Goal: Task Accomplishment & Management: Manage account settings

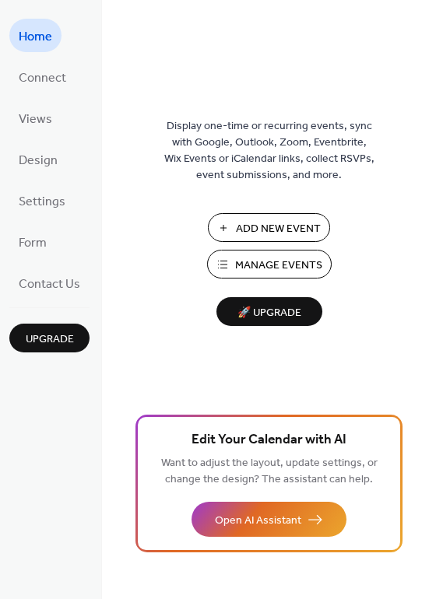
click at [247, 258] on span "Manage Events" at bounding box center [278, 266] width 87 height 16
click at [37, 82] on span "Connect" at bounding box center [42, 78] width 47 height 24
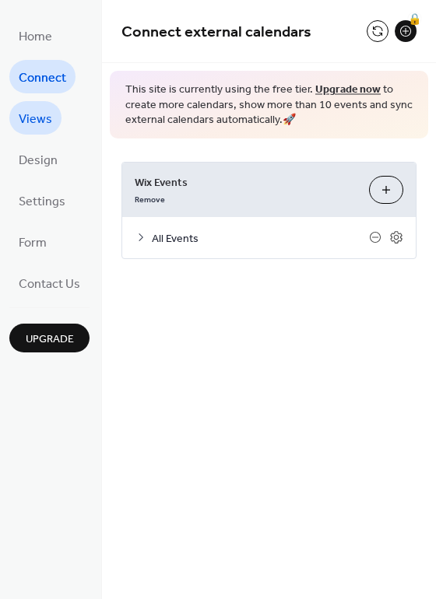
click at [44, 117] on span "Views" at bounding box center [35, 119] width 33 height 24
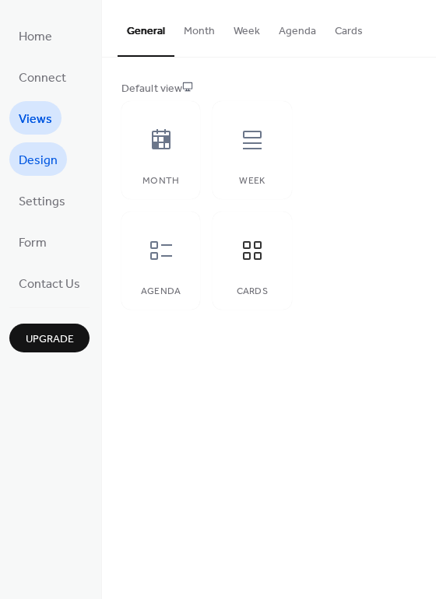
click at [27, 163] on span "Design" at bounding box center [38, 161] width 39 height 24
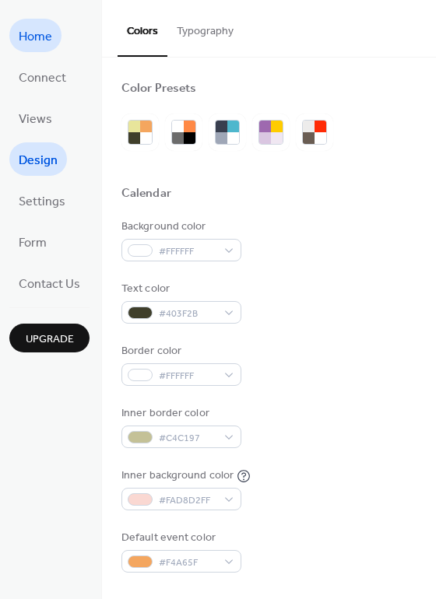
click at [40, 42] on span "Home" at bounding box center [35, 37] width 33 height 24
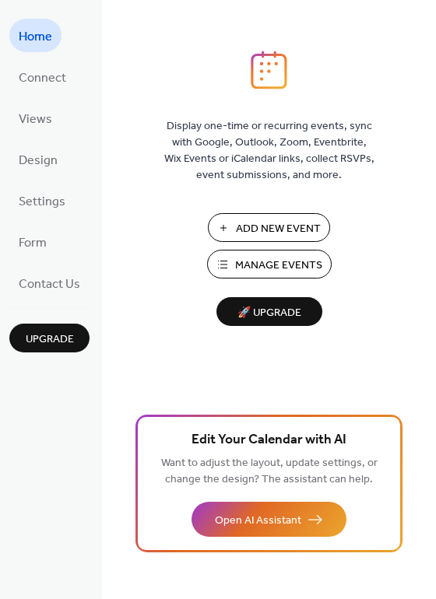
click at [251, 258] on span "Manage Events" at bounding box center [278, 266] width 87 height 16
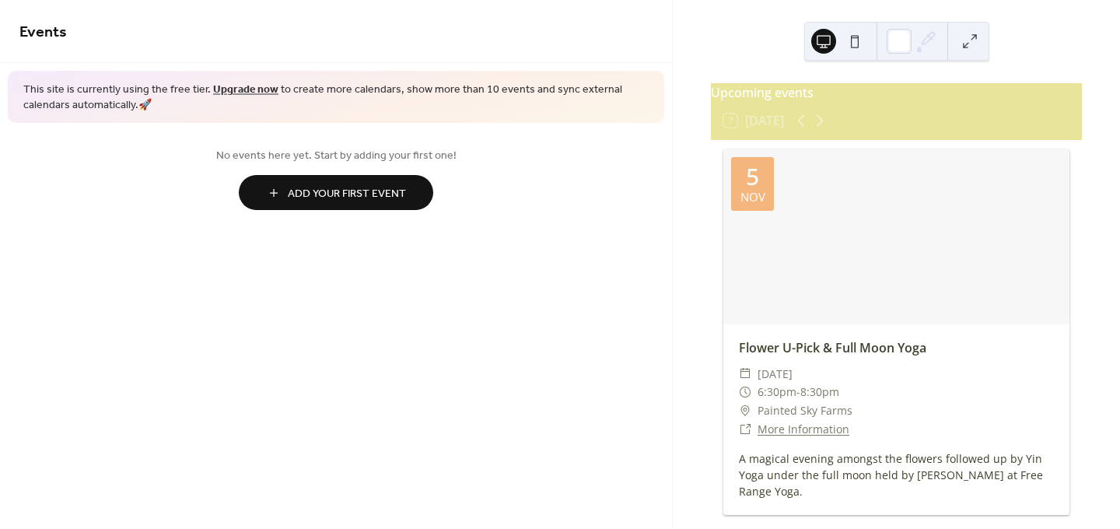
click at [400, 197] on span "Add Your First Event" at bounding box center [347, 194] width 118 height 16
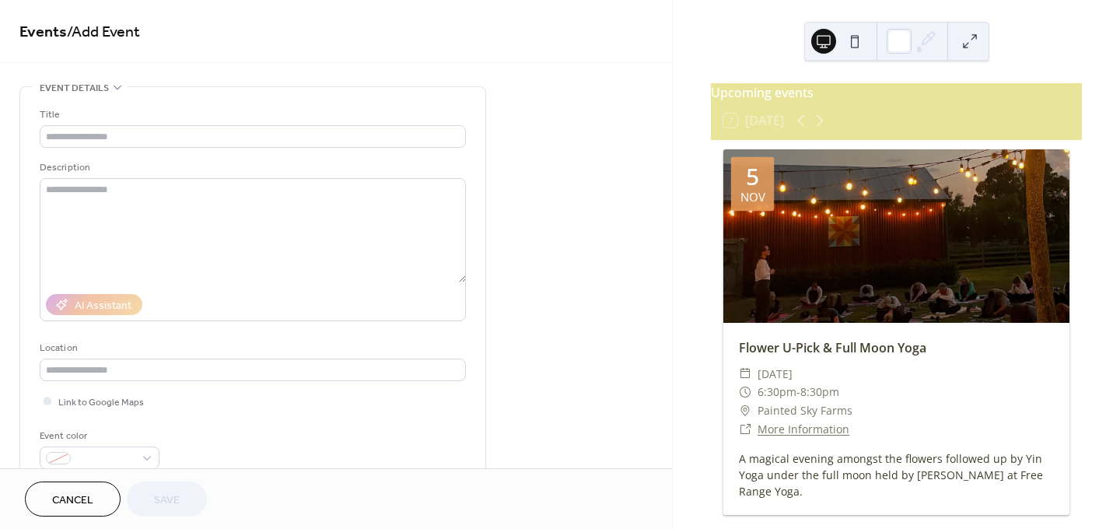
click at [854, 44] on button at bounding box center [855, 41] width 25 height 25
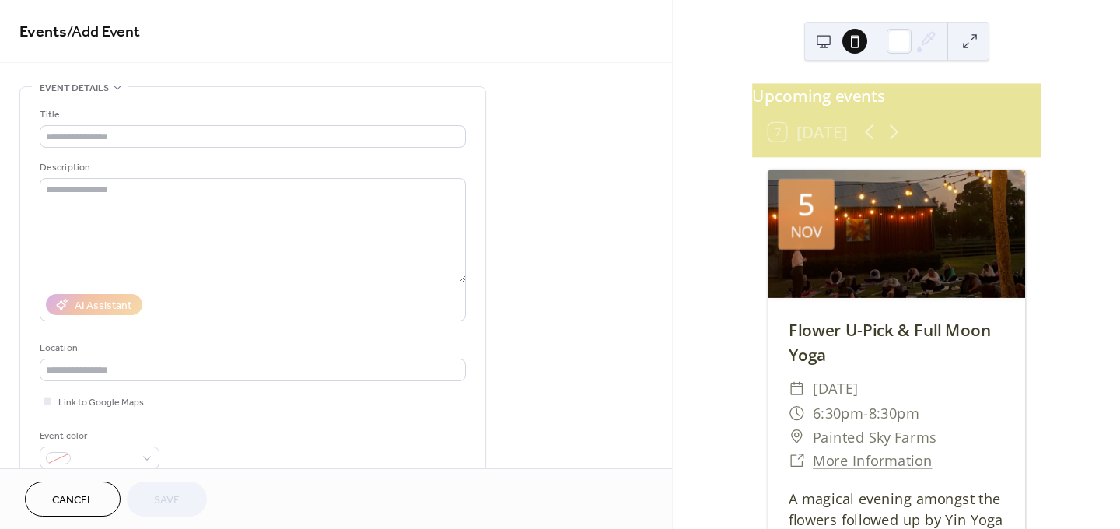
click at [822, 49] on button at bounding box center [824, 41] width 25 height 25
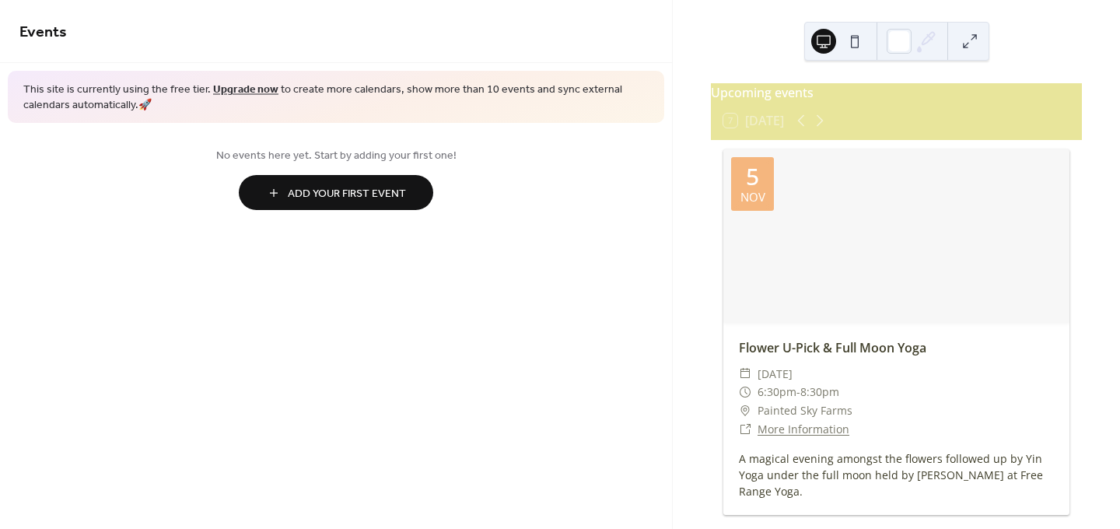
click at [965, 41] on button at bounding box center [970, 41] width 25 height 25
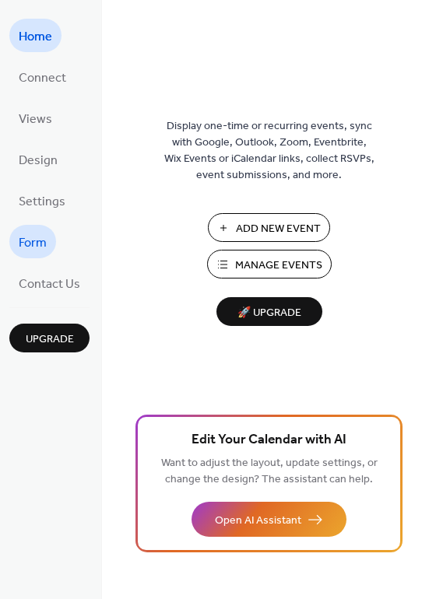
click at [35, 249] on span "Form" at bounding box center [33, 243] width 28 height 24
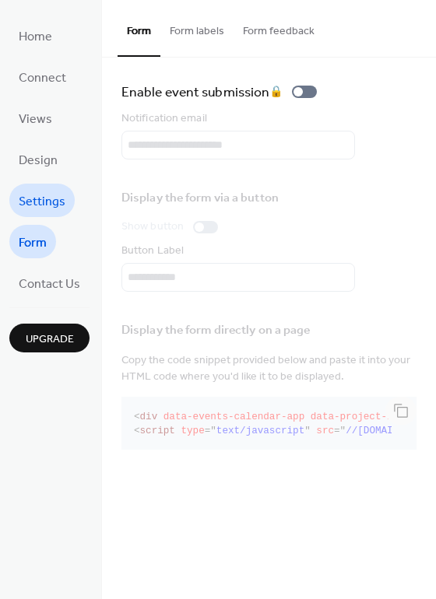
click at [47, 205] on span "Settings" at bounding box center [42, 202] width 47 height 24
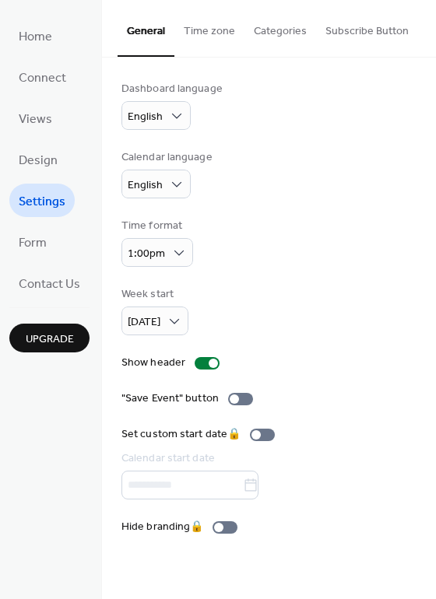
click at [212, 33] on button "Time zone" at bounding box center [209, 27] width 70 height 55
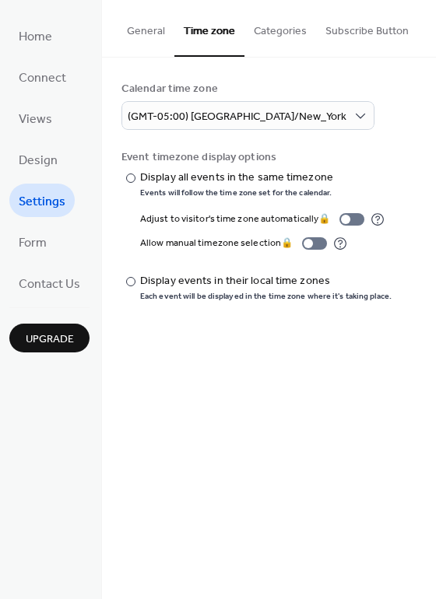
click at [258, 26] on button "Categories" at bounding box center [280, 27] width 72 height 55
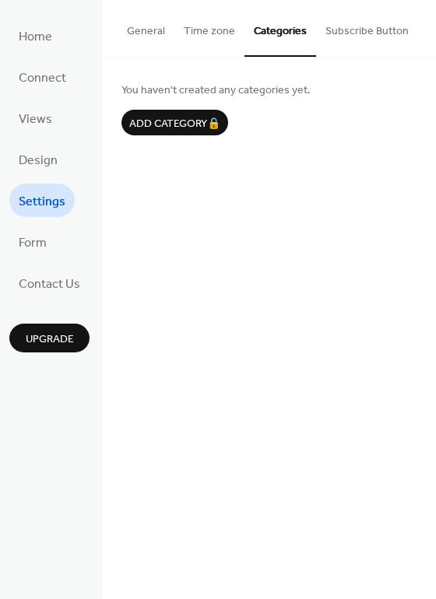
click at [333, 35] on button "Subscribe Button" at bounding box center [367, 27] width 102 height 55
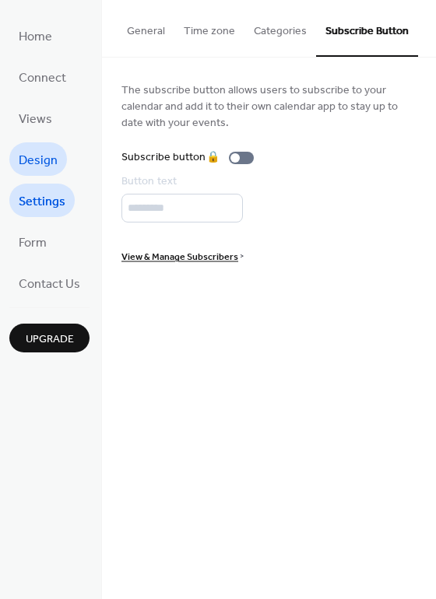
click at [58, 168] on link "Design" at bounding box center [38, 158] width 58 height 33
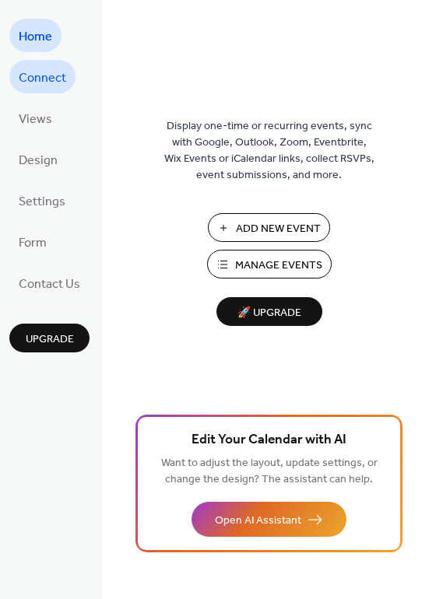
click at [36, 81] on span "Connect" at bounding box center [42, 78] width 47 height 24
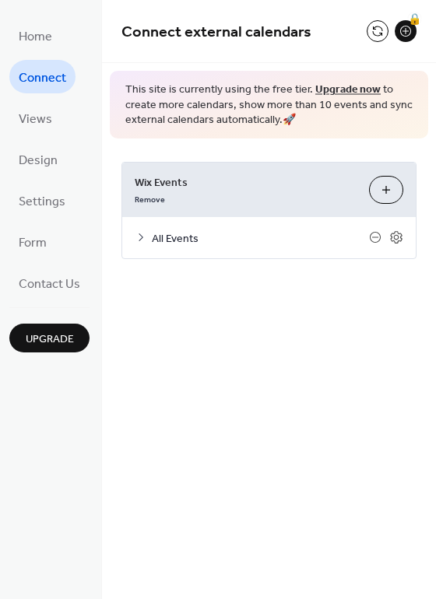
click at [387, 188] on button "Customize" at bounding box center [386, 190] width 34 height 28
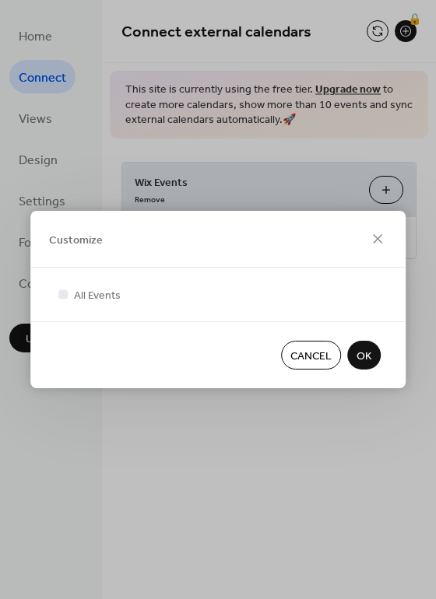
click at [370, 359] on span "OK" at bounding box center [363, 357] width 15 height 16
